Goal: Task Accomplishment & Management: Manage account settings

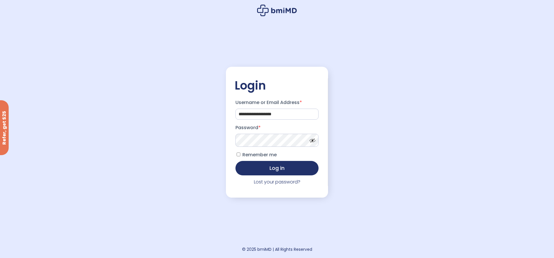
click at [235, 161] on button "Log in" at bounding box center [276, 168] width 83 height 14
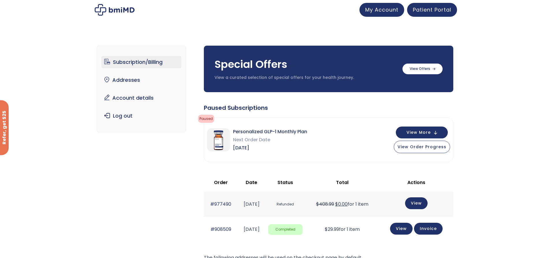
click at [110, 8] on img at bounding box center [115, 10] width 40 height 12
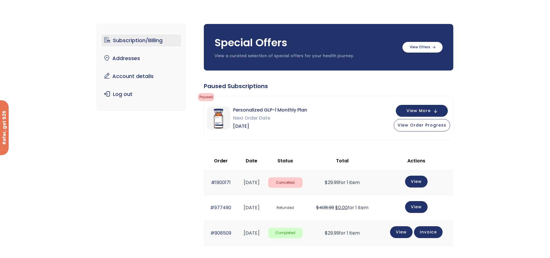
scroll to position [58, 0]
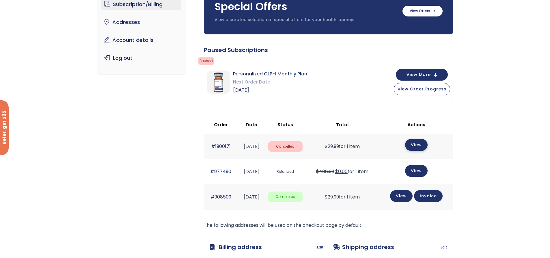
click at [418, 145] on link "View" at bounding box center [416, 145] width 23 height 12
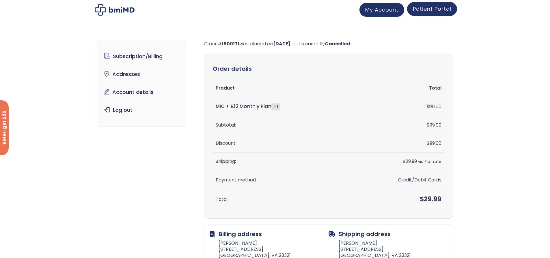
click at [435, 6] on span "Patient Portal" at bounding box center [432, 8] width 38 height 7
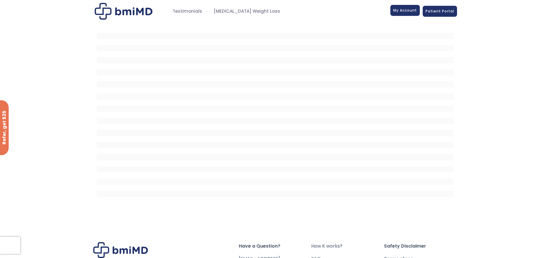
click at [408, 12] on span "My Account" at bounding box center [405, 10] width 24 height 5
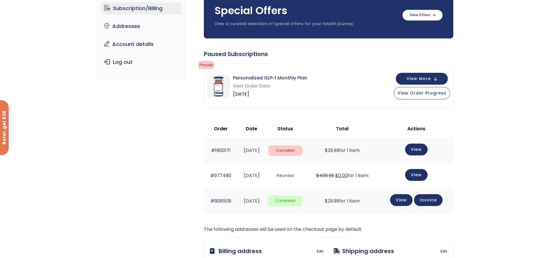
scroll to position [58, 0]
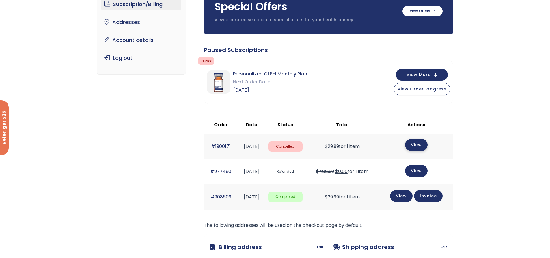
click at [417, 144] on link "View" at bounding box center [416, 145] width 23 height 12
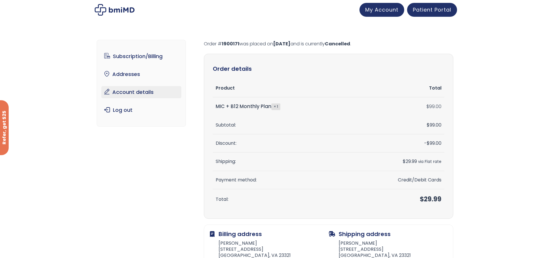
click at [123, 93] on link "Account details" at bounding box center [141, 92] width 80 height 12
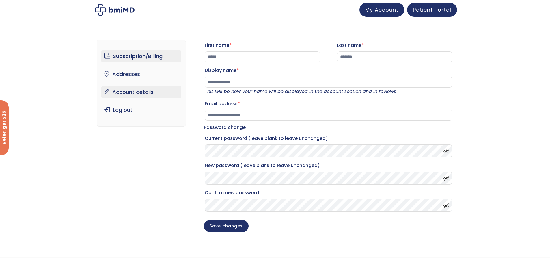
click at [124, 52] on link "Subscription/Billing" at bounding box center [141, 56] width 80 height 12
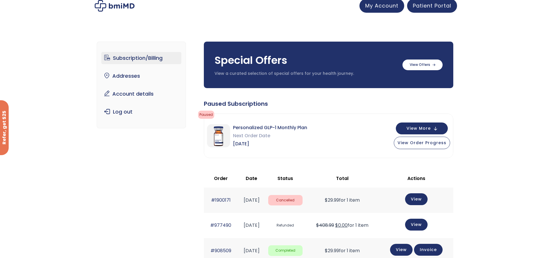
scroll to position [115, 0]
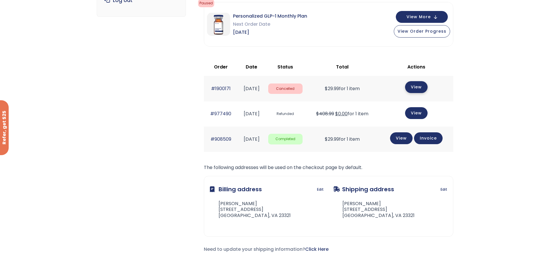
click at [416, 89] on link "View" at bounding box center [416, 87] width 23 height 12
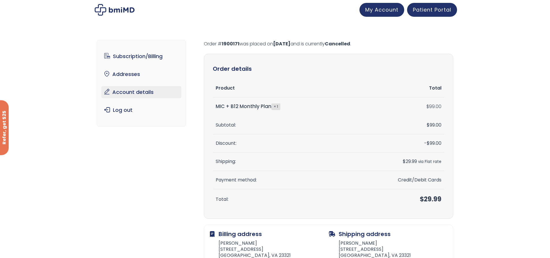
click at [128, 95] on link "Account details" at bounding box center [141, 92] width 80 height 12
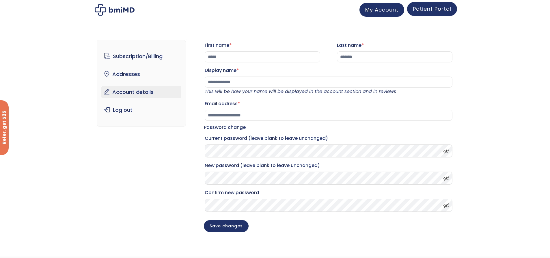
click at [442, 9] on span "Patient Portal" at bounding box center [432, 8] width 38 height 7
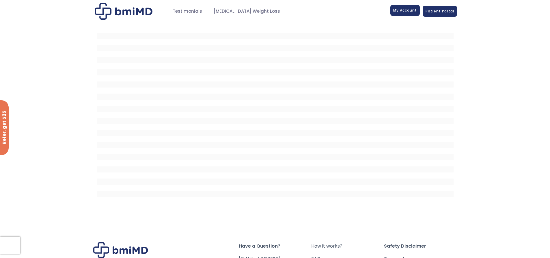
click at [405, 8] on span "My Account" at bounding box center [405, 10] width 24 height 5
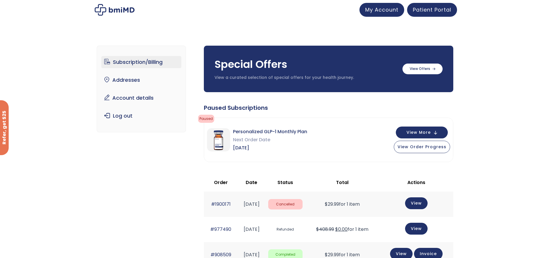
click at [301, 205] on span "Cancelled" at bounding box center [285, 204] width 34 height 11
click at [417, 133] on span "View More" at bounding box center [418, 132] width 24 height 4
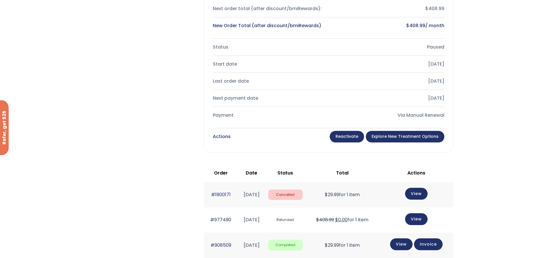
scroll to position [231, 0]
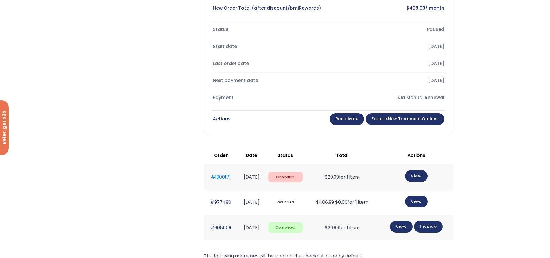
click at [215, 176] on link "#1900171" at bounding box center [221, 176] width 20 height 7
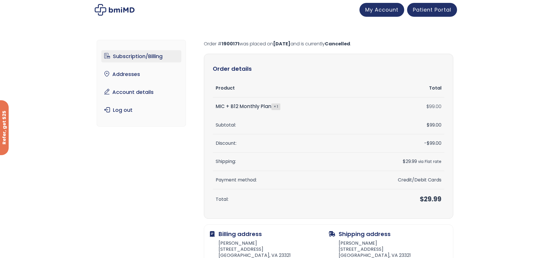
click at [135, 53] on link "Subscription/Billing" at bounding box center [141, 56] width 80 height 12
